Goal: Task Accomplishment & Management: Use online tool/utility

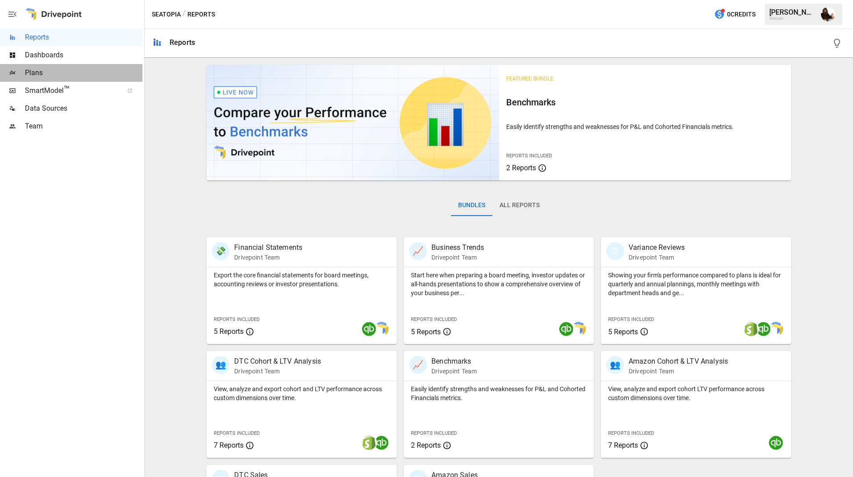
click at [61, 71] on span "Plans" at bounding box center [83, 73] width 117 height 11
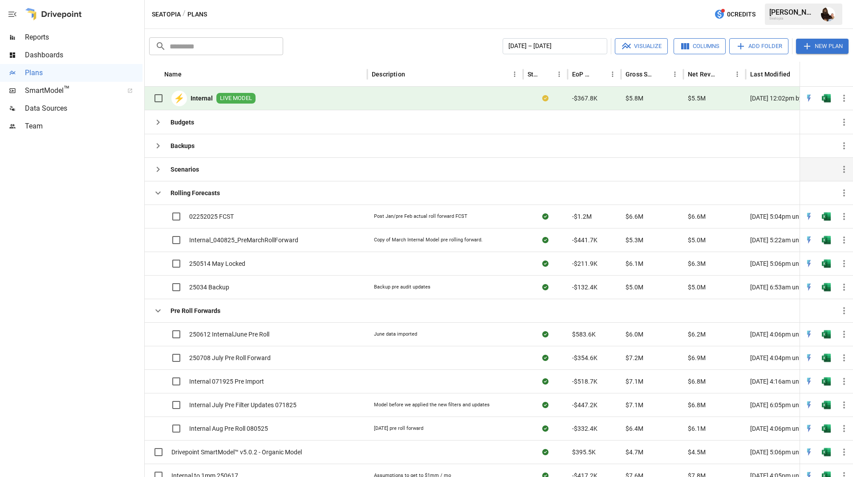
click at [160, 166] on icon "button" at bounding box center [158, 169] width 11 height 11
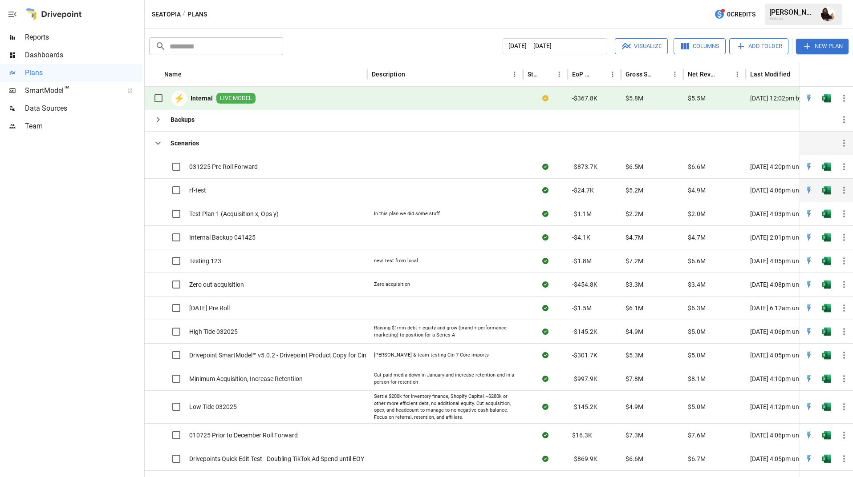
scroll to position [34, 0]
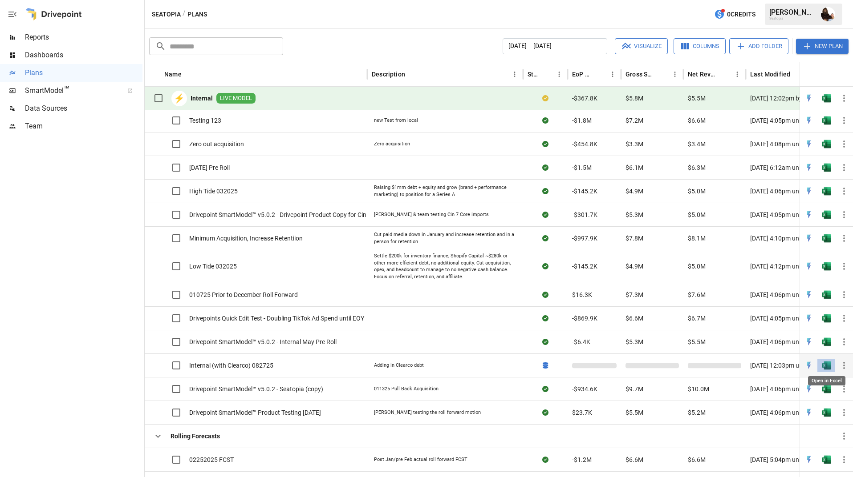
click at [830, 363] on img "Open in Excel" at bounding box center [825, 365] width 9 height 9
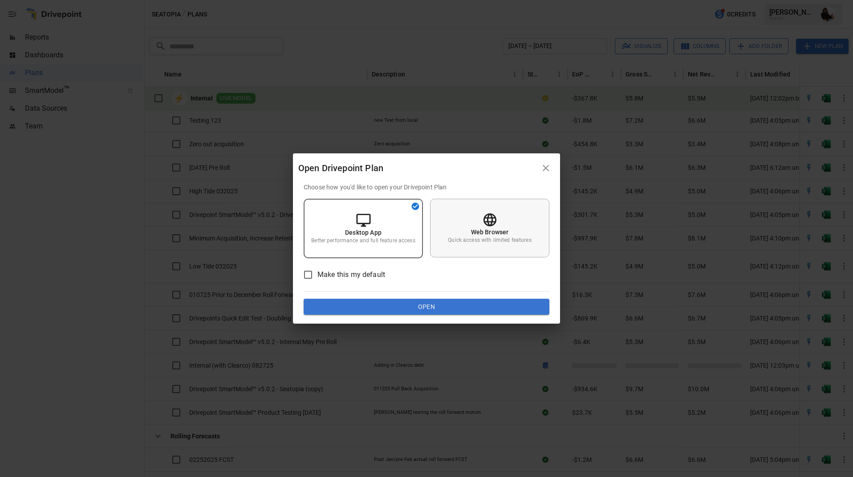
click at [517, 229] on div "Web Browser Quick access with limited features" at bounding box center [489, 228] width 119 height 59
click at [441, 304] on button "Open" at bounding box center [426, 307] width 246 height 16
